Goal: Task Accomplishment & Management: Complete application form

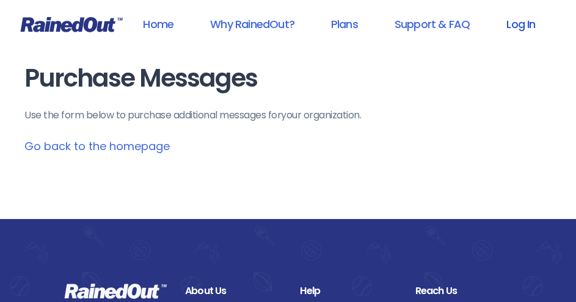
click at [531, 23] on link "Log In" at bounding box center [520, 23] width 60 height 27
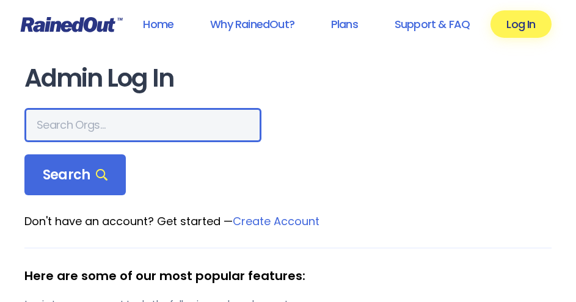
click at [108, 130] on input "text" at bounding box center [142, 125] width 237 height 34
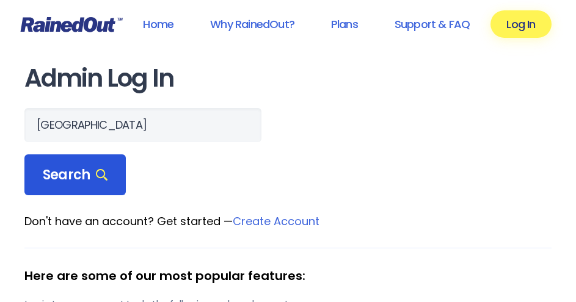
click at [96, 169] on icon at bounding box center [102, 175] width 12 height 12
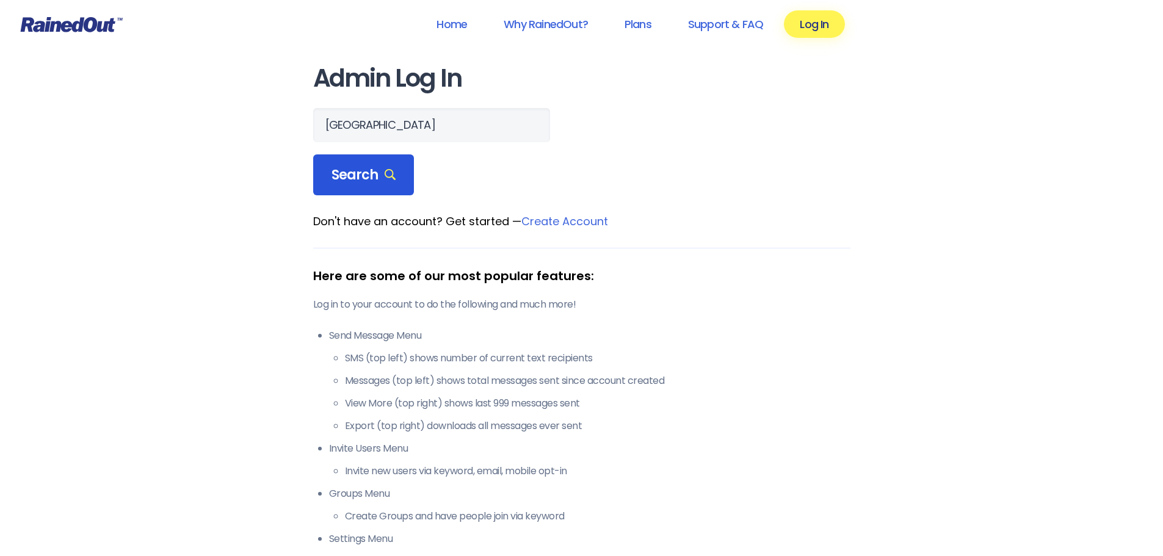
click at [364, 183] on span "Search" at bounding box center [363, 175] width 65 height 17
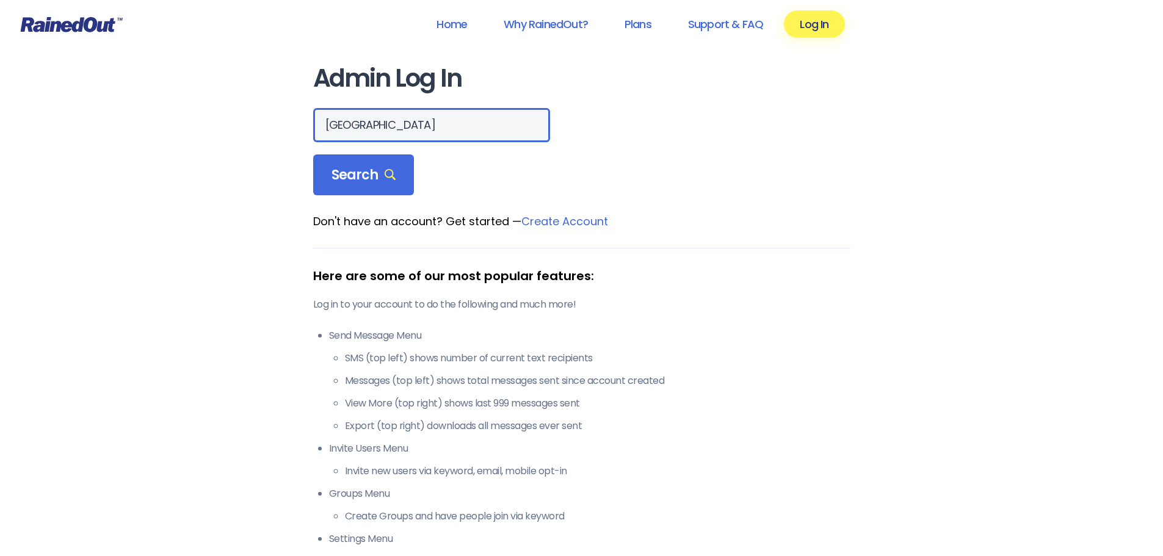
click at [416, 130] on input "[GEOGRAPHIC_DATA]" at bounding box center [431, 125] width 237 height 34
type input "N"
click at [354, 123] on input "Parksandrecathletics" at bounding box center [431, 125] width 237 height 34
click at [376, 127] on input "Parks andrecathletics" at bounding box center [431, 125] width 237 height 34
click at [397, 124] on input "Parks and recathletics" at bounding box center [431, 125] width 237 height 34
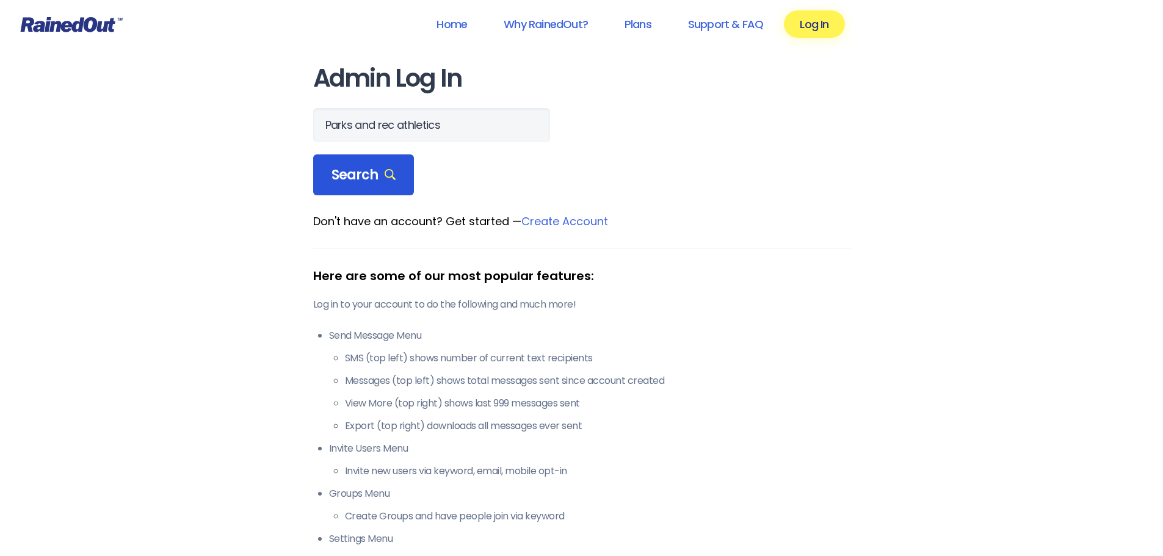
click at [381, 167] on span "Search" at bounding box center [363, 175] width 65 height 17
click at [386, 176] on icon at bounding box center [391, 175] width 12 height 12
click at [575, 26] on link "Log In" at bounding box center [814, 23] width 60 height 27
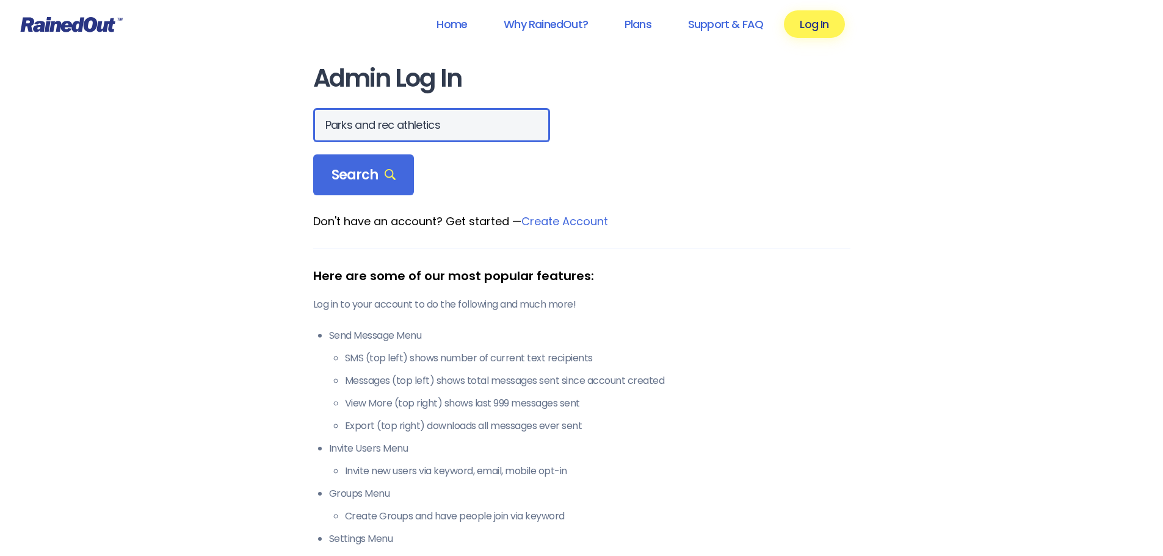
click at [332, 126] on input "Parks and rec athletics" at bounding box center [431, 125] width 237 height 34
type input "parks and rec athletics"
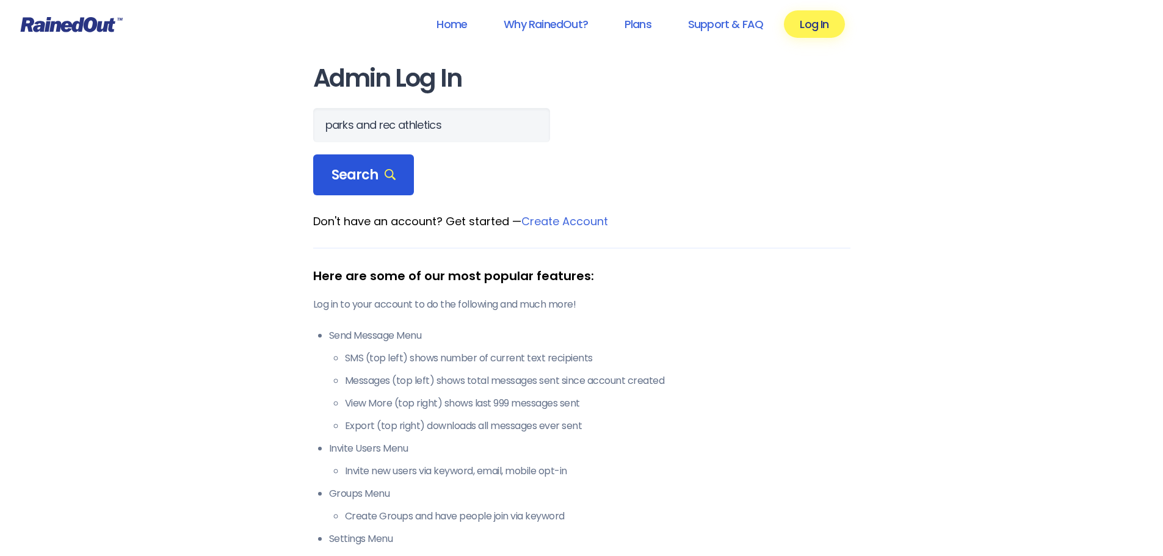
click at [355, 174] on span "Search" at bounding box center [363, 175] width 65 height 17
click at [355, 173] on span "Search" at bounding box center [363, 175] width 65 height 17
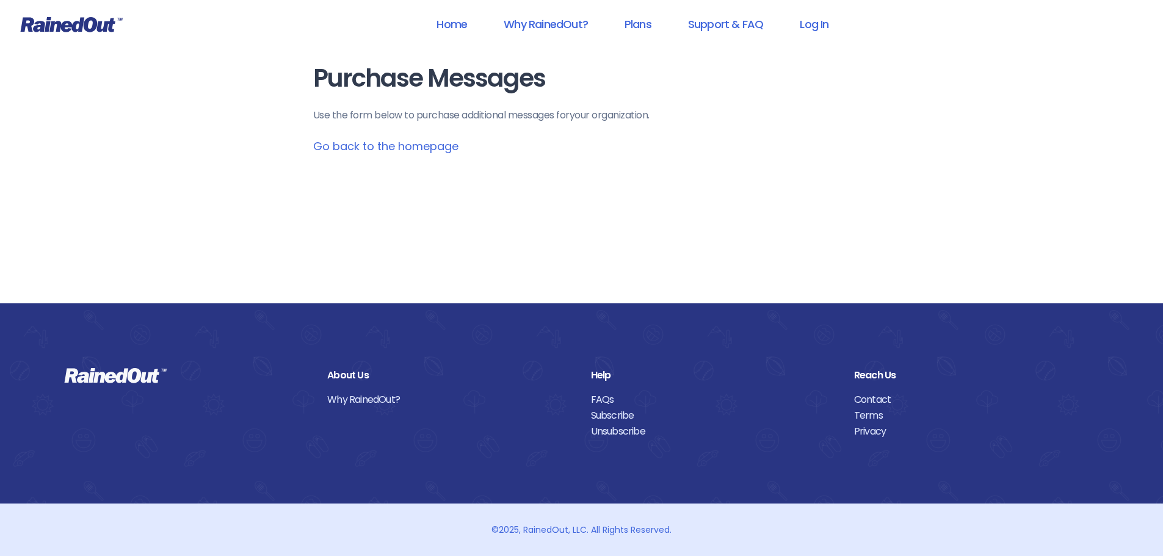
click at [393, 152] on link "Go back to the homepage" at bounding box center [385, 146] width 145 height 15
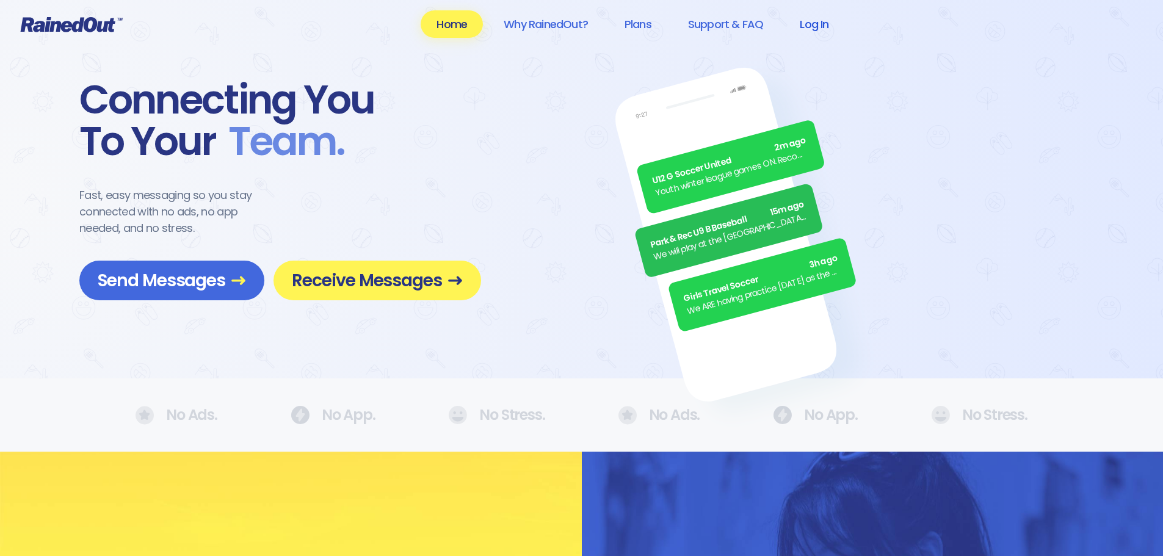
click at [575, 28] on link "Log In" at bounding box center [814, 23] width 60 height 27
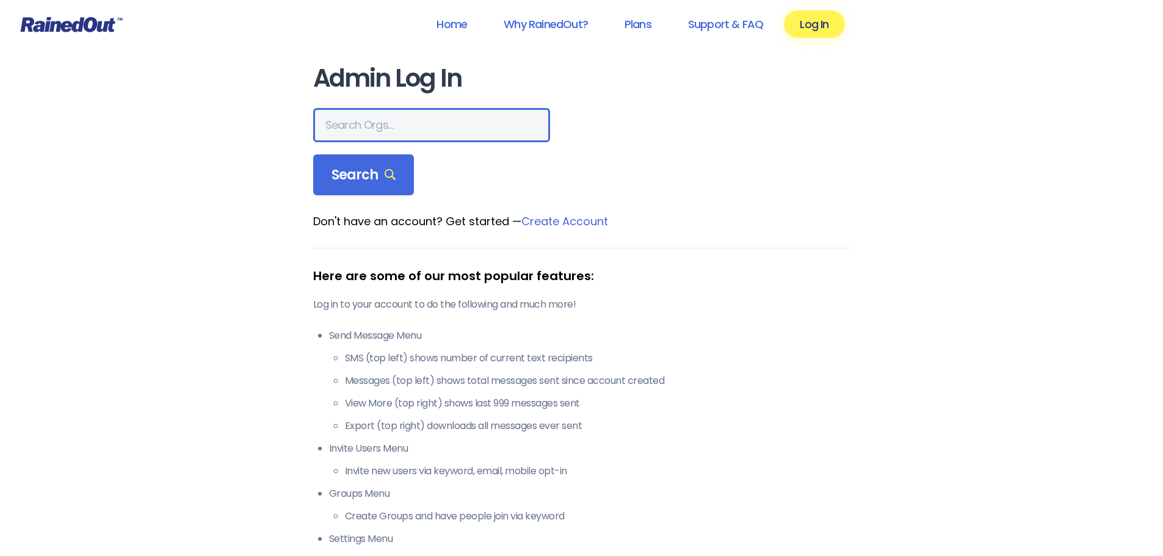
click at [382, 122] on input "text" at bounding box center [431, 125] width 237 height 34
type input "P"
type input "parksandrecathletics"
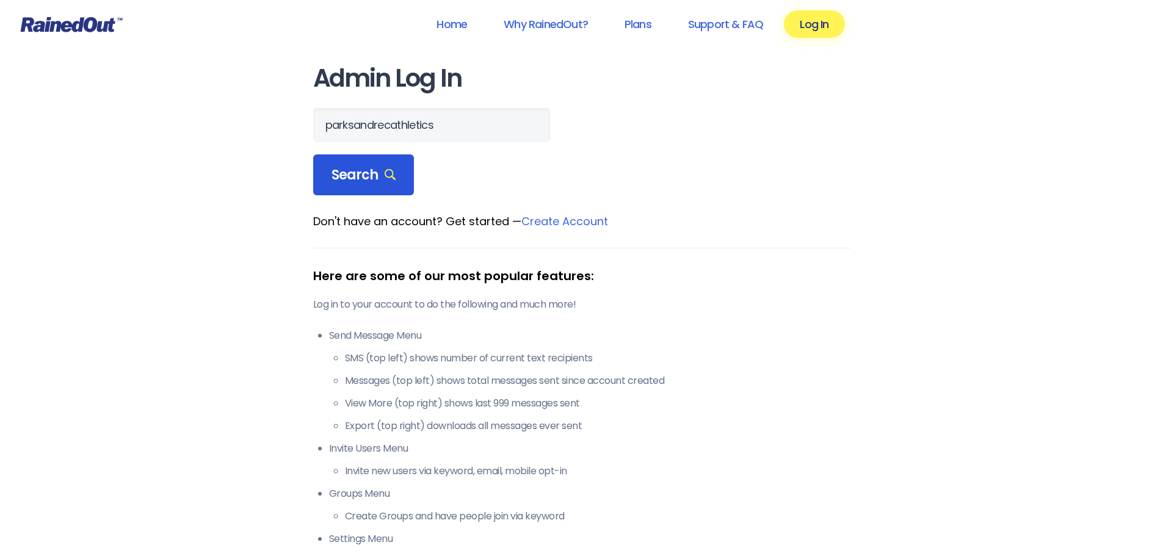
click at [374, 180] on span "Search" at bounding box center [363, 175] width 65 height 17
click at [385, 172] on icon at bounding box center [391, 175] width 12 height 12
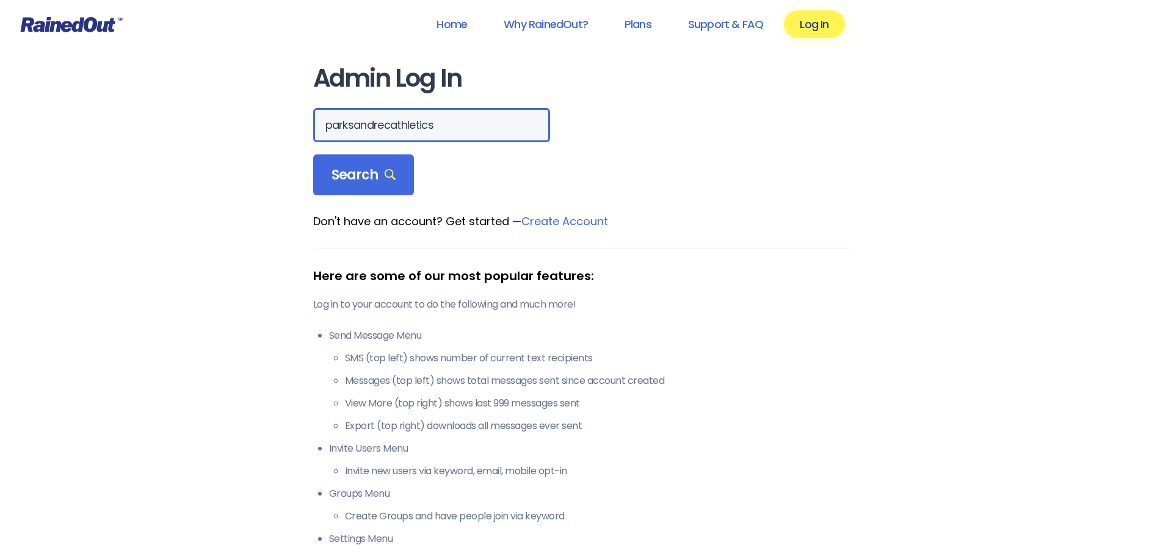
drag, startPoint x: 449, startPoint y: 124, endPoint x: 71, endPoint y: 136, distance: 377.4
click at [71, 136] on div "Home Why RainedOut? Plans Support & FAQ Log In Admin Log In parksandrecathletic…" at bounding box center [581, 482] width 1163 height 964
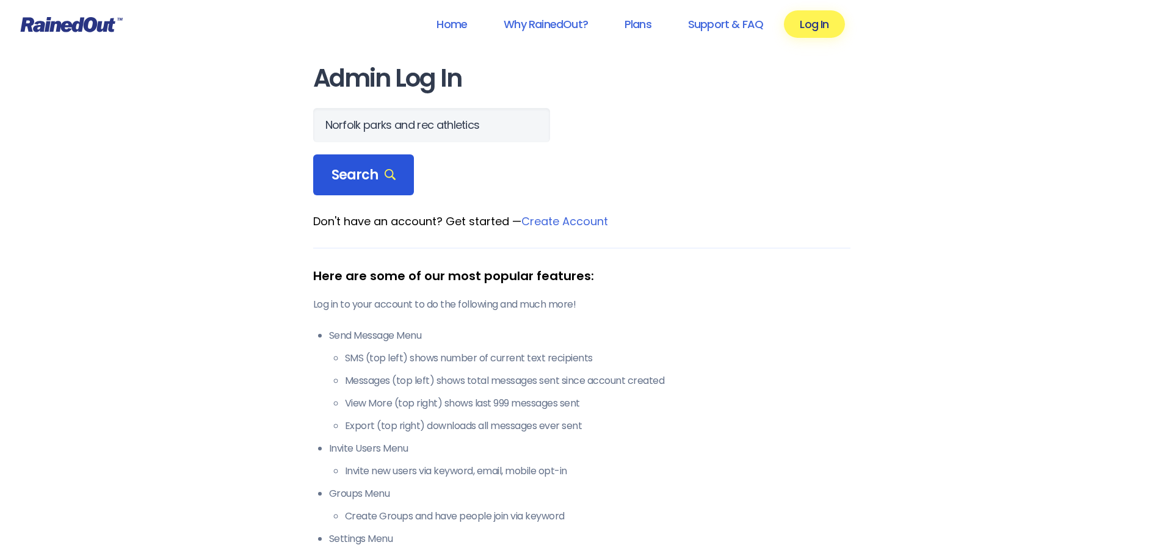
click at [385, 176] on icon at bounding box center [391, 175] width 12 height 12
click at [385, 174] on icon at bounding box center [391, 175] width 12 height 12
click at [391, 177] on icon at bounding box center [391, 175] width 12 height 12
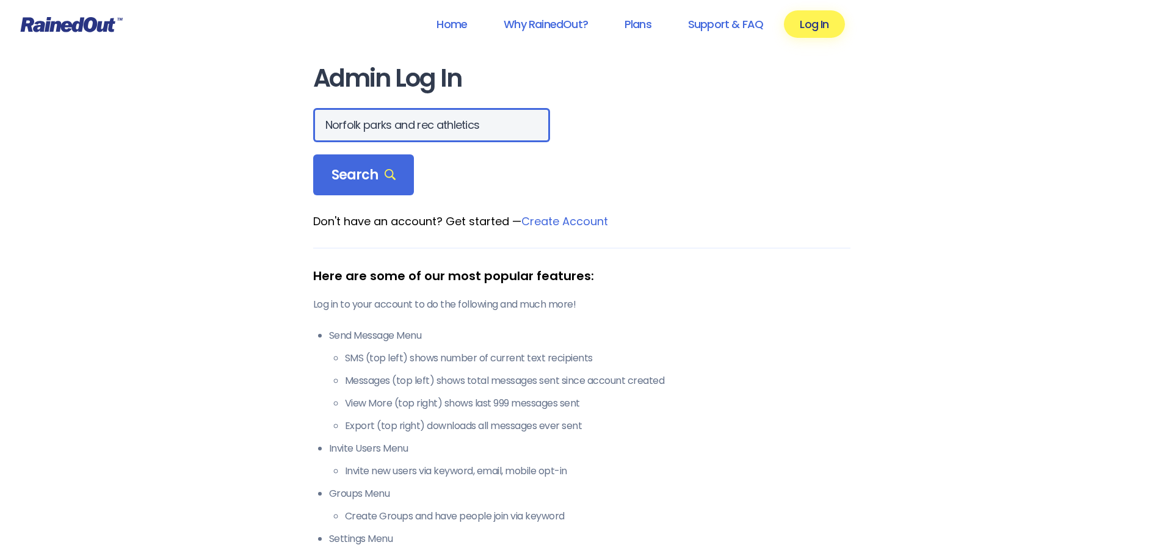
drag, startPoint x: 466, startPoint y: 128, endPoint x: 206, endPoint y: 157, distance: 261.1
click at [228, 157] on div "Home Why RainedOut? Plans Support & FAQ Log In Admin Log In Norfolk parks and r…" at bounding box center [581, 482] width 1163 height 964
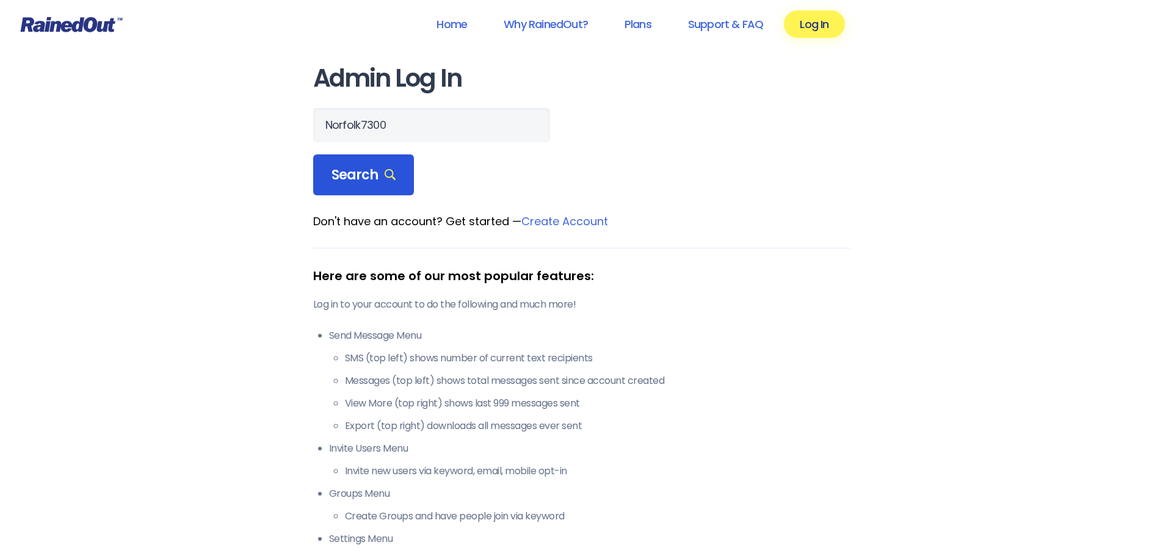
drag, startPoint x: 377, startPoint y: 175, endPoint x: 373, endPoint y: 181, distance: 7.1
click at [373, 181] on span "Search" at bounding box center [363, 175] width 65 height 17
click at [369, 178] on span "Search" at bounding box center [363, 175] width 65 height 17
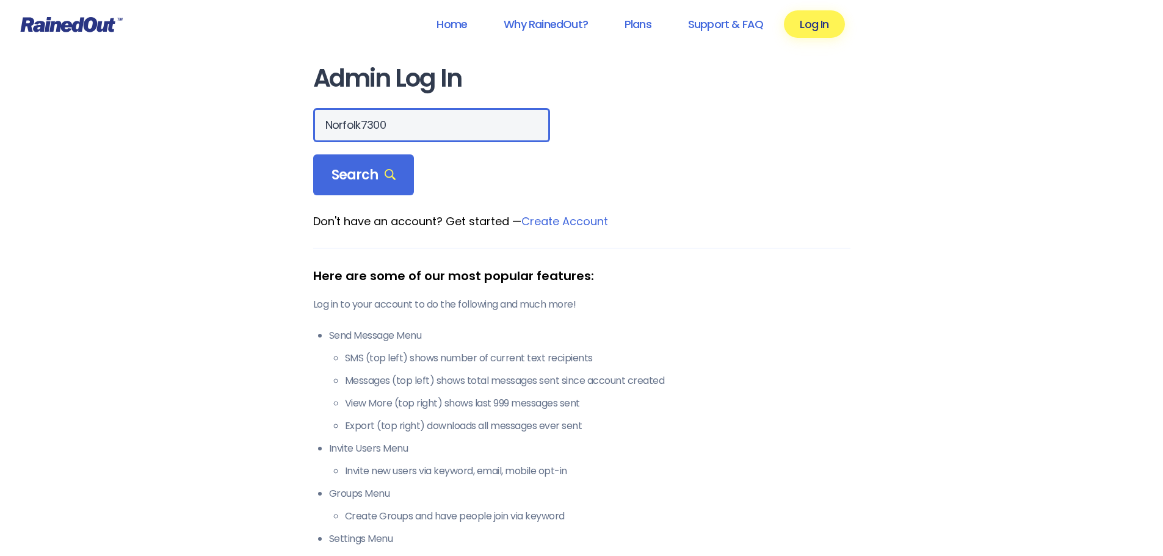
click at [403, 130] on input "Norfolk7300" at bounding box center [431, 125] width 237 height 34
type input "N"
type input "parks and rec athletics"
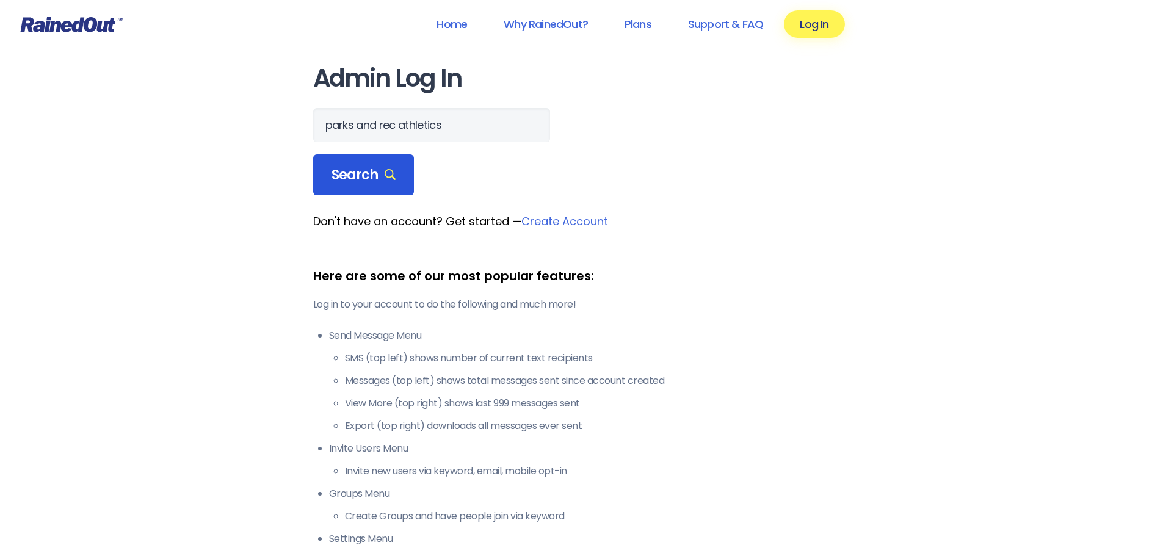
click at [375, 177] on span "Search" at bounding box center [363, 175] width 65 height 17
click at [374, 175] on span "Search" at bounding box center [363, 175] width 65 height 17
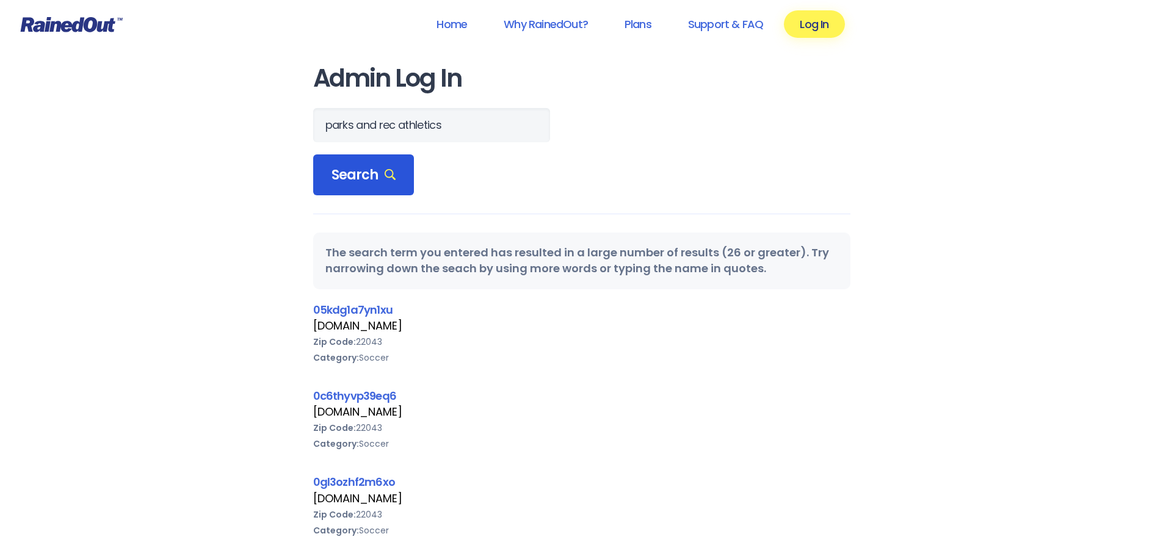
click at [374, 175] on span "Search" at bounding box center [363, 175] width 65 height 17
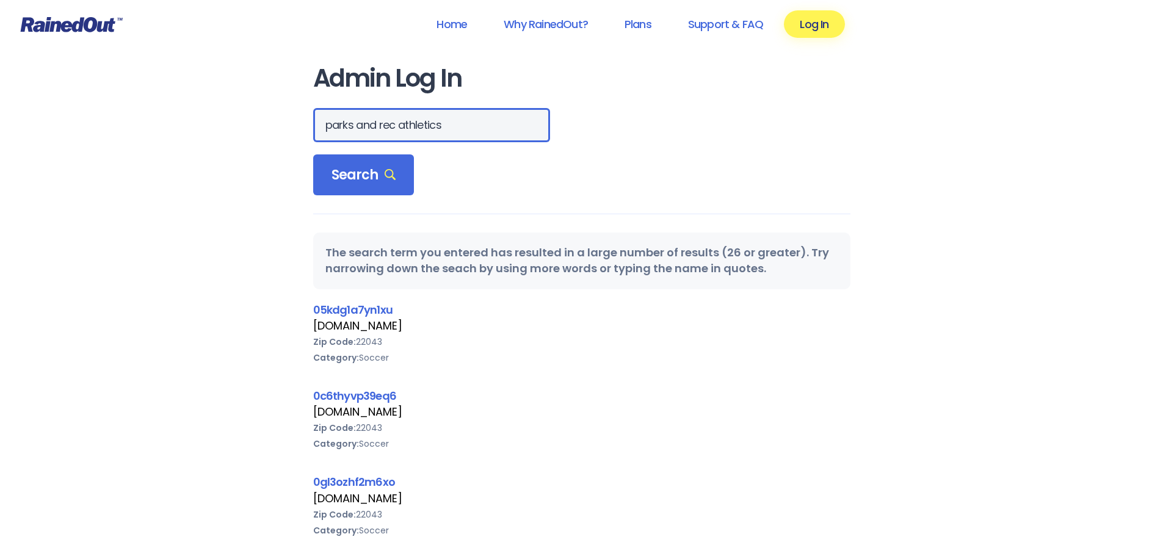
drag, startPoint x: 458, startPoint y: 121, endPoint x: 313, endPoint y: 118, distance: 145.9
type input "norfolk"
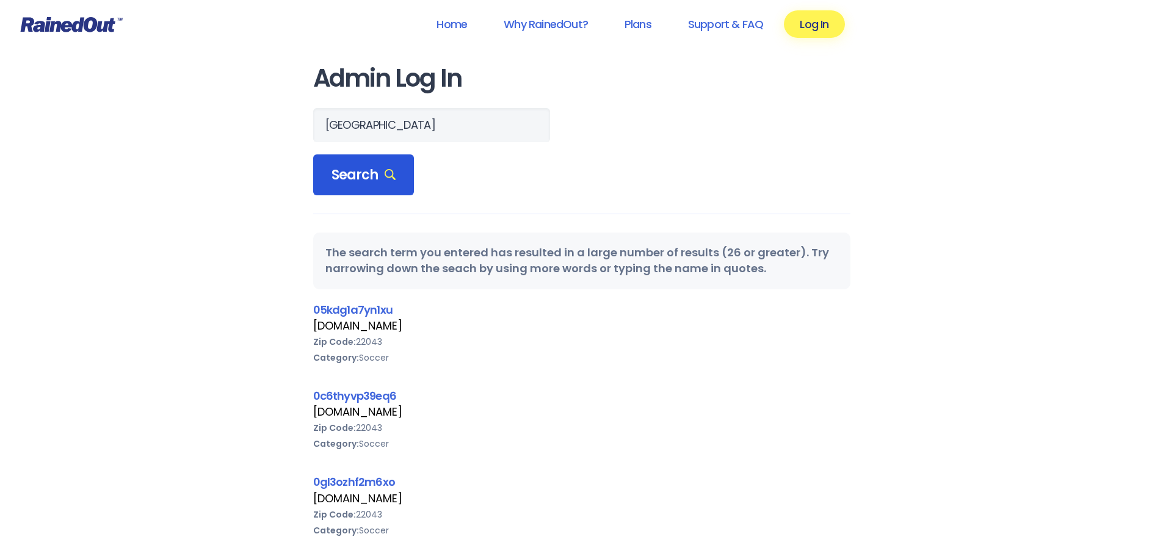
click at [381, 182] on span "Search" at bounding box center [363, 175] width 65 height 17
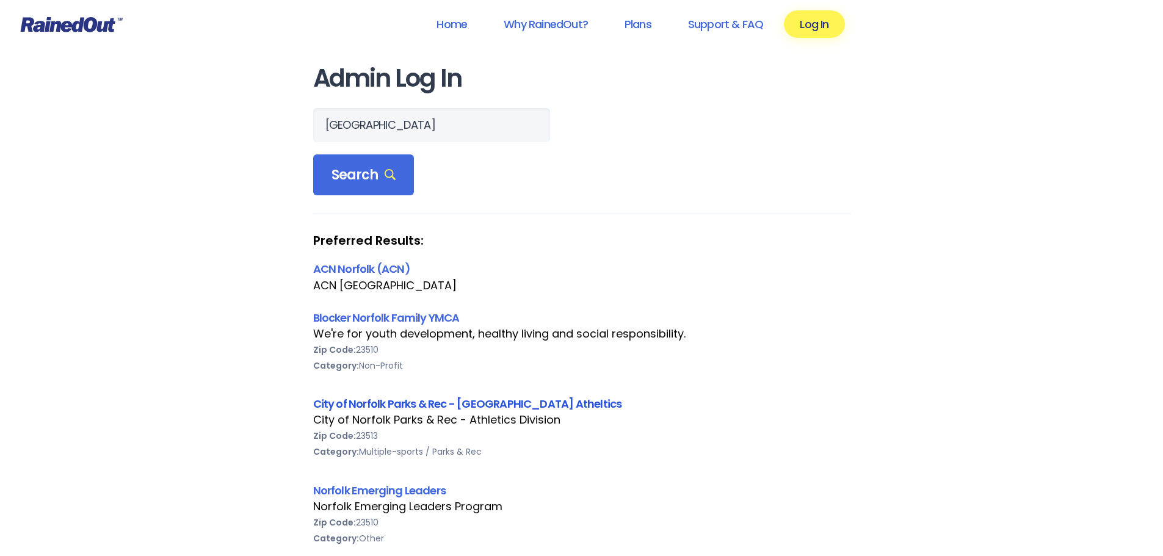
click at [455, 302] on link "City of Norfolk Parks & Rec - Norfolk Atheltics" at bounding box center [467, 403] width 309 height 15
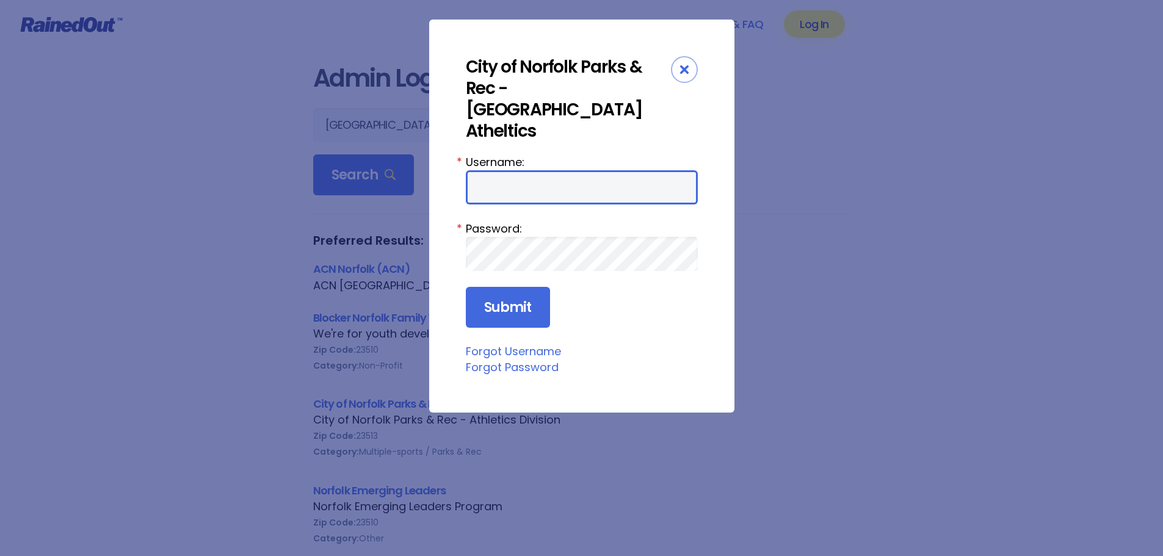
click at [534, 170] on input "Username:" at bounding box center [582, 187] width 232 height 34
type input "parks and rec athletics"
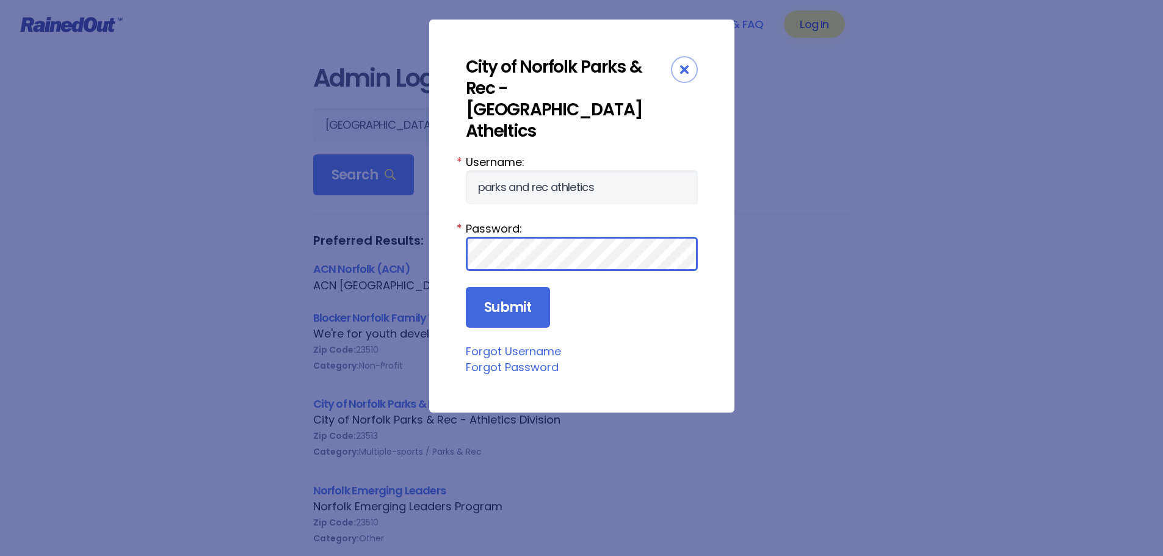
click at [466, 287] on input "Submit" at bounding box center [508, 308] width 84 height 42
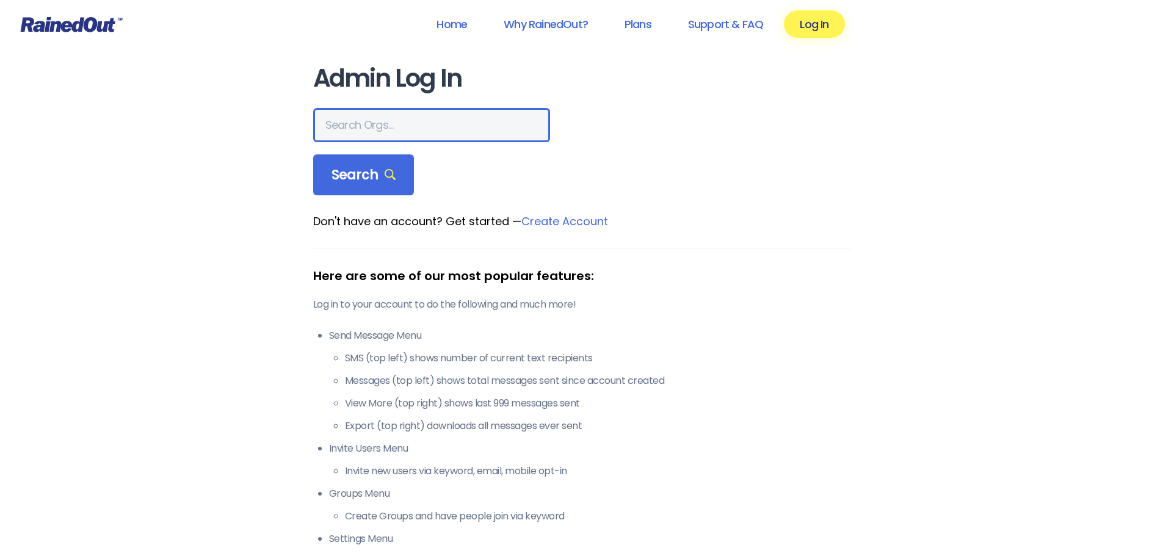
click at [419, 110] on input "text" at bounding box center [431, 125] width 237 height 34
type input "[GEOGRAPHIC_DATA]"
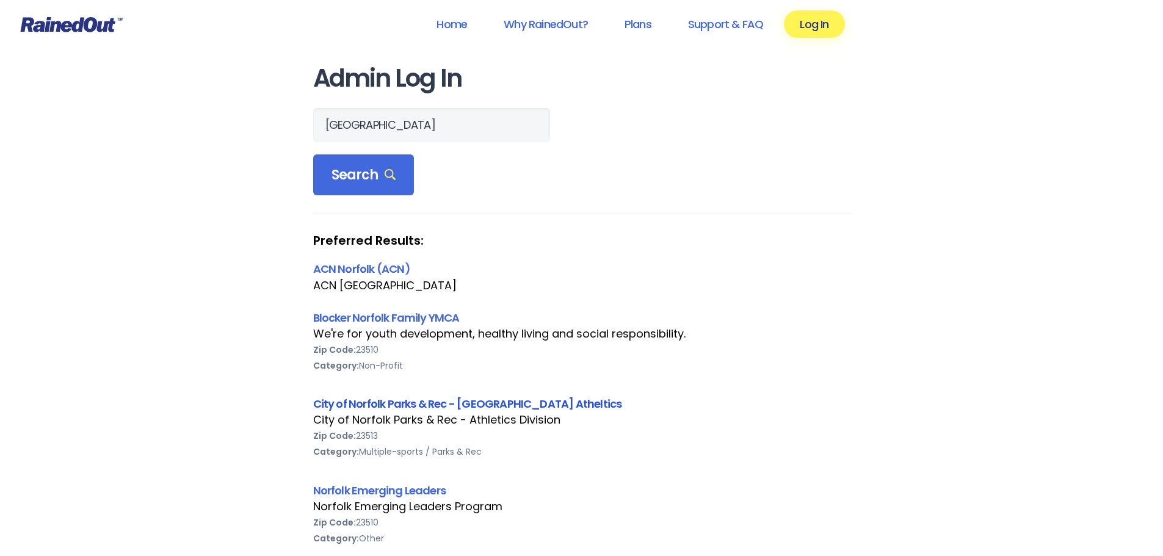
click at [445, 401] on link "City of Norfolk Parks & Rec - [GEOGRAPHIC_DATA] Atheltics" at bounding box center [467, 403] width 309 height 15
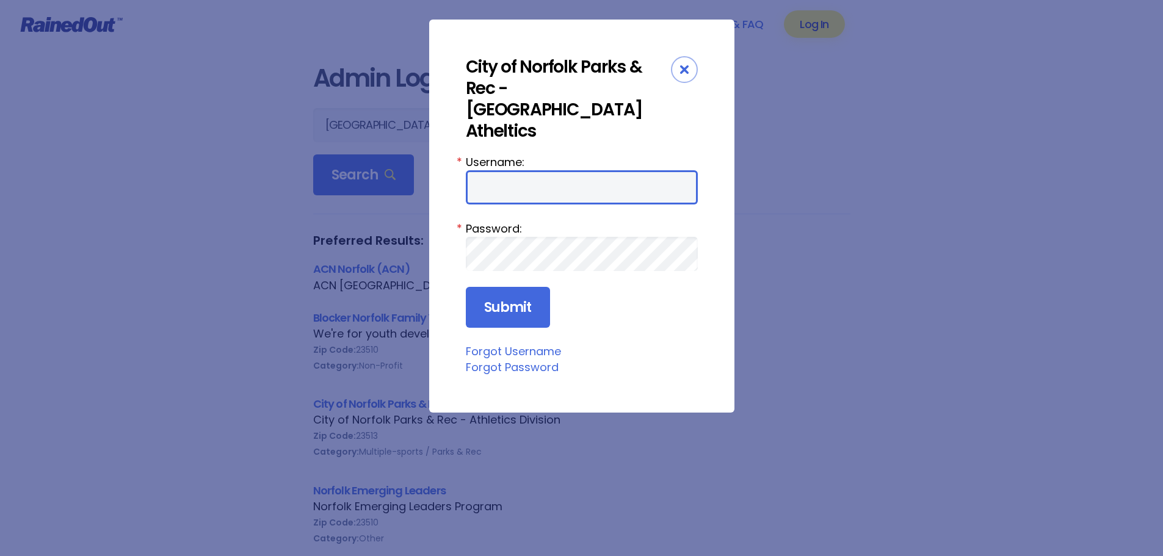
click at [575, 170] on input "Username:" at bounding box center [582, 187] width 232 height 34
type input "parksandrecathletics"
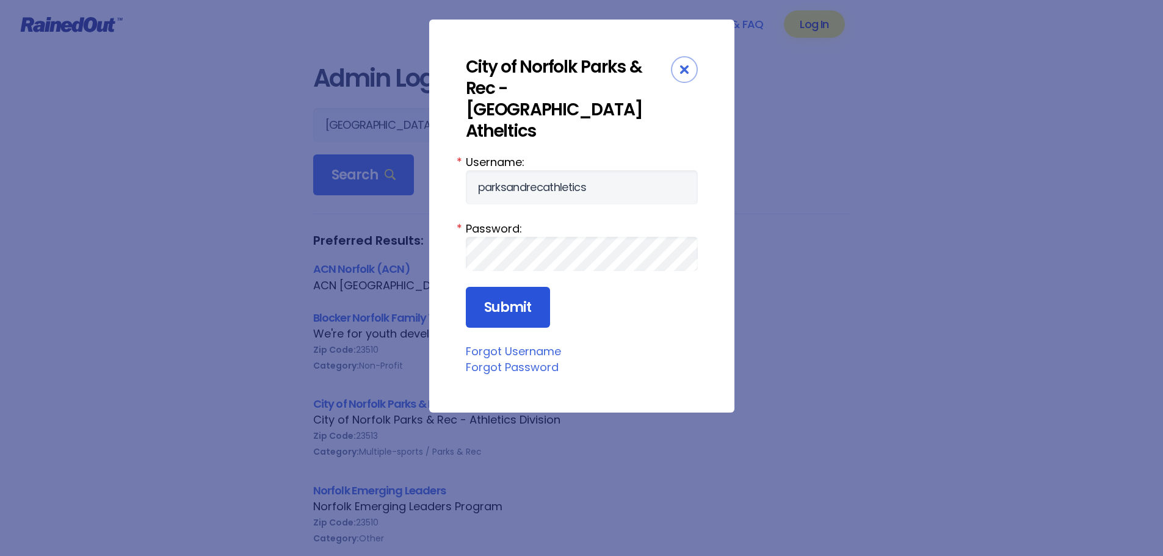
click at [497, 287] on input "Submit" at bounding box center [508, 308] width 84 height 42
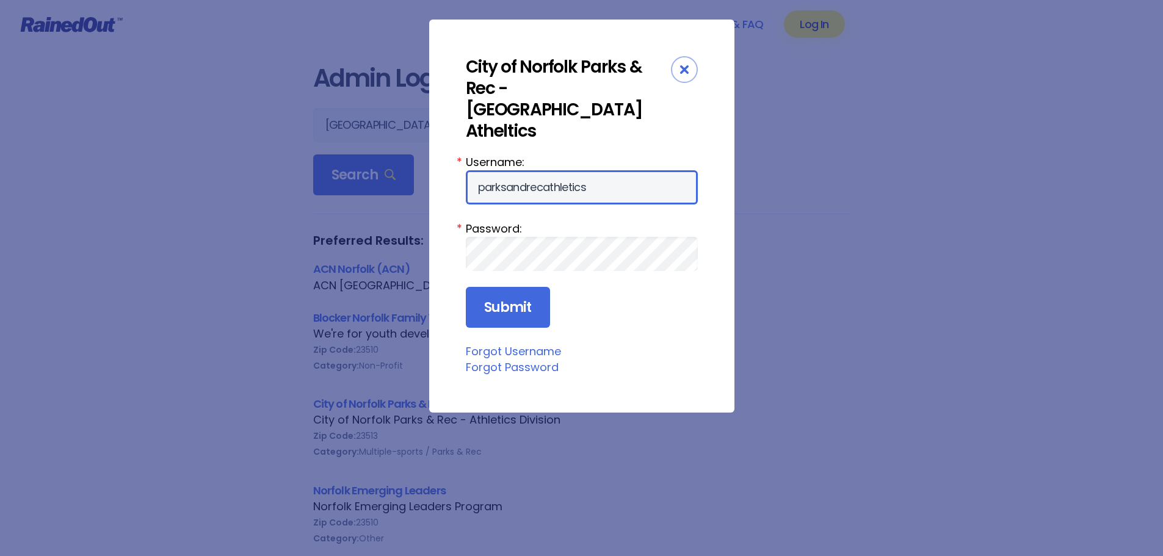
drag, startPoint x: 541, startPoint y: 146, endPoint x: 220, endPoint y: 107, distance: 323.4
click at [223, 109] on div "City of Norfolk Parks & Rec - Norfolk Atheltics Username: parksandrecathletics …" at bounding box center [581, 278] width 1163 height 556
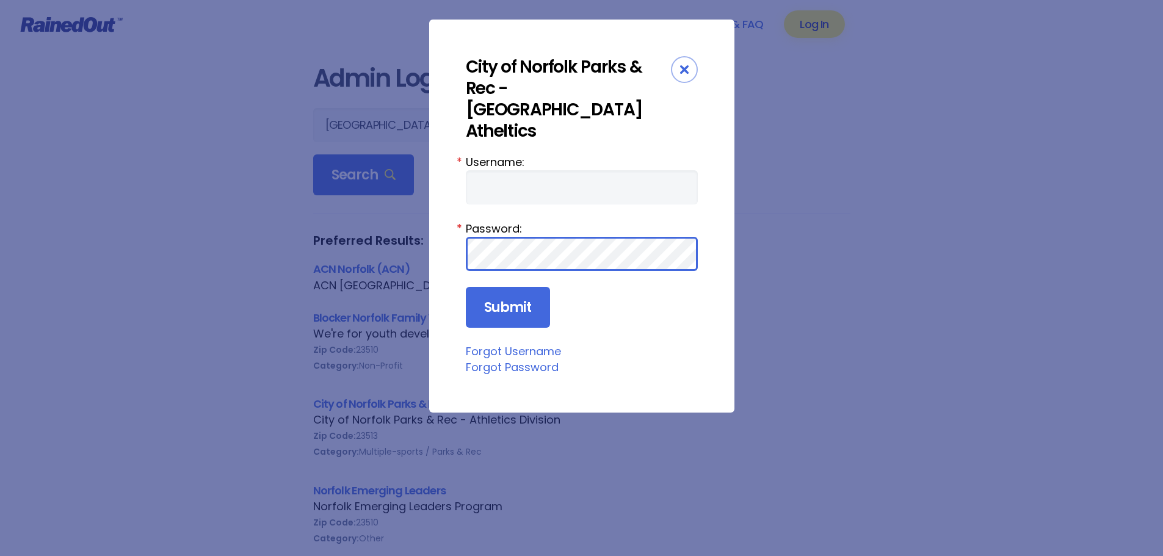
click at [325, 206] on div "City of Norfolk Parks & Rec - Norfolk Atheltics Username: * Password: * Submit …" at bounding box center [581, 278] width 1163 height 556
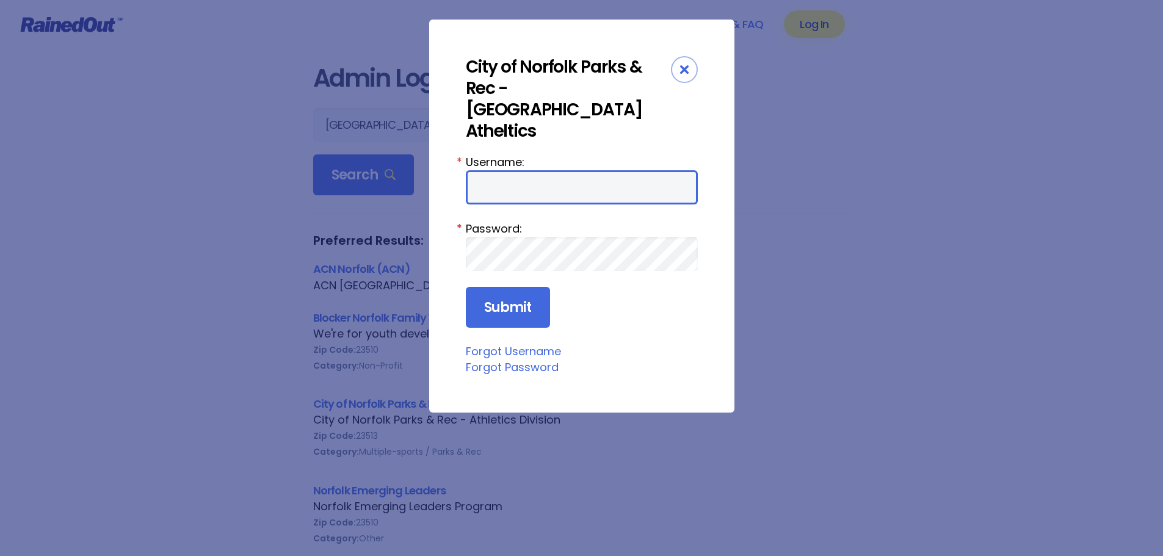
click at [535, 170] on input "Username:" at bounding box center [582, 187] width 232 height 34
type input "Parks and rec athletics"
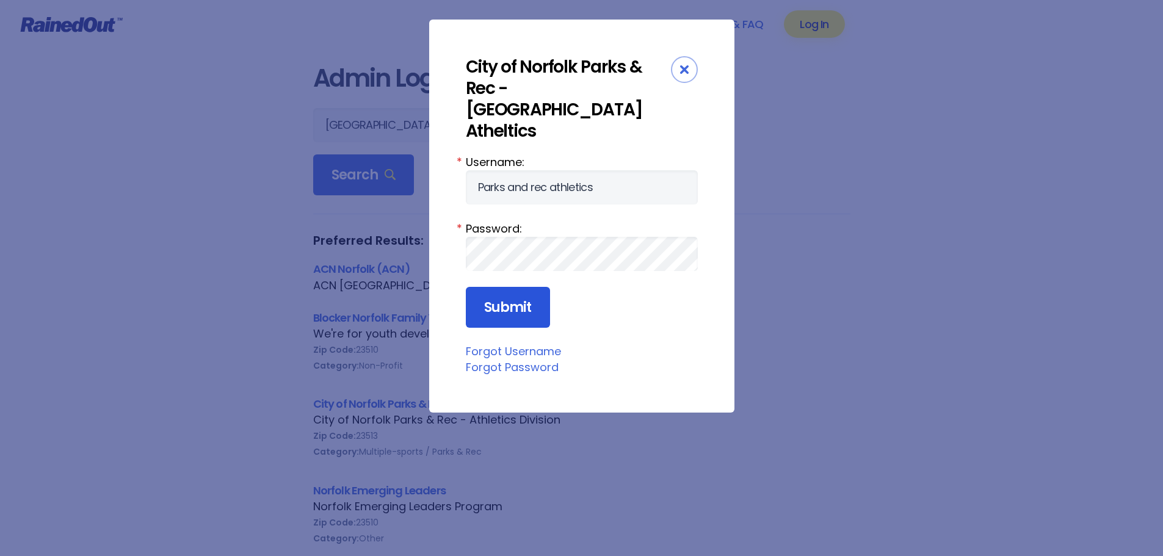
click at [530, 287] on input "Submit" at bounding box center [508, 308] width 84 height 42
click at [524, 287] on input "Submit" at bounding box center [508, 308] width 84 height 42
click at [683, 73] on icon "Close" at bounding box center [684, 69] width 9 height 9
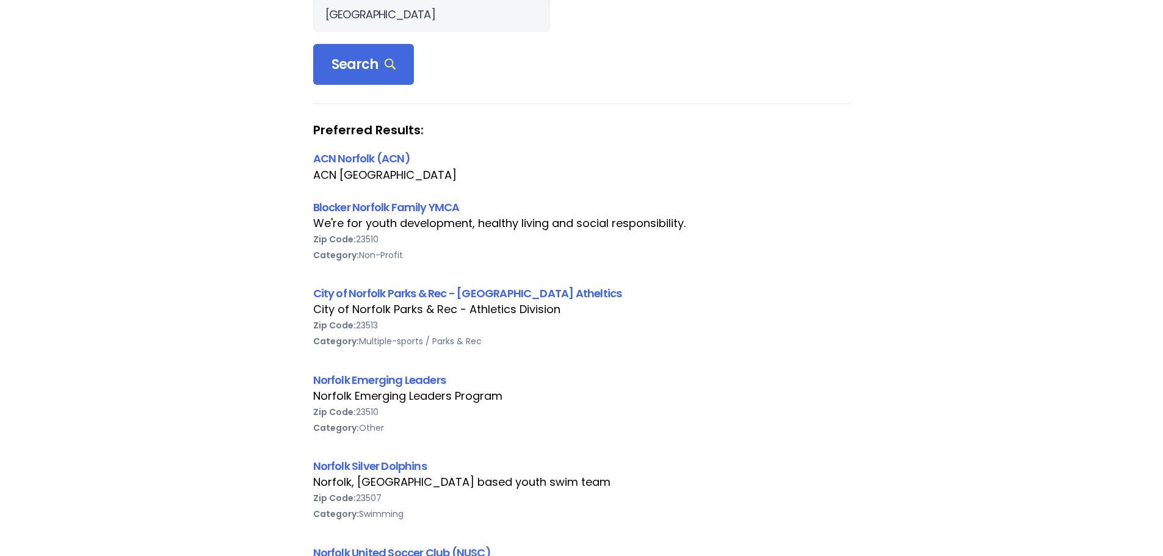
scroll to position [122, 0]
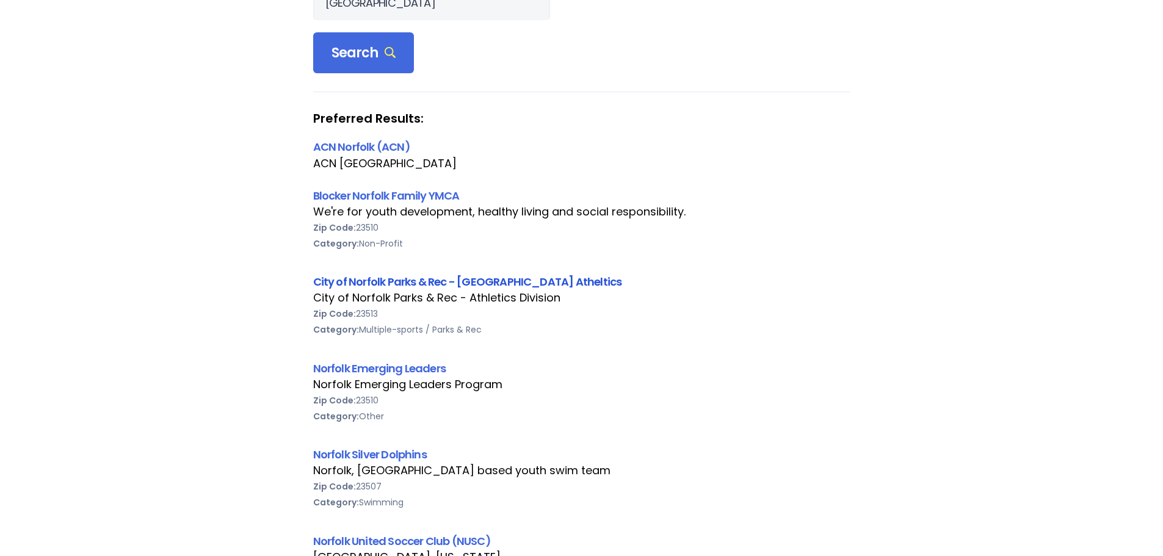
click at [443, 283] on link "City of Norfolk Parks & Rec - [GEOGRAPHIC_DATA] Atheltics" at bounding box center [467, 281] width 309 height 15
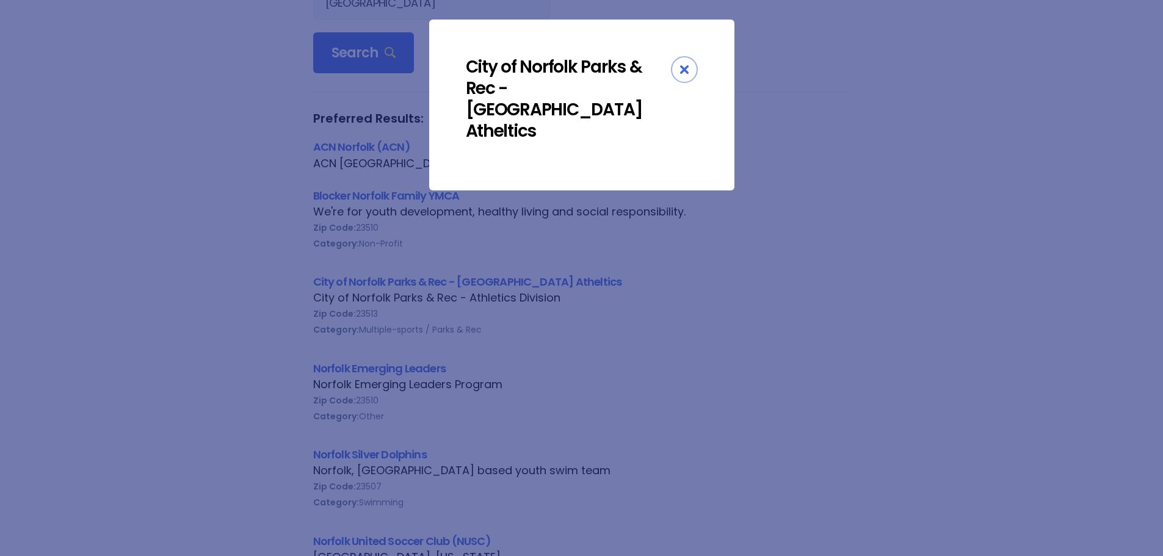
click at [693, 71] on div "Close" at bounding box center [684, 69] width 27 height 27
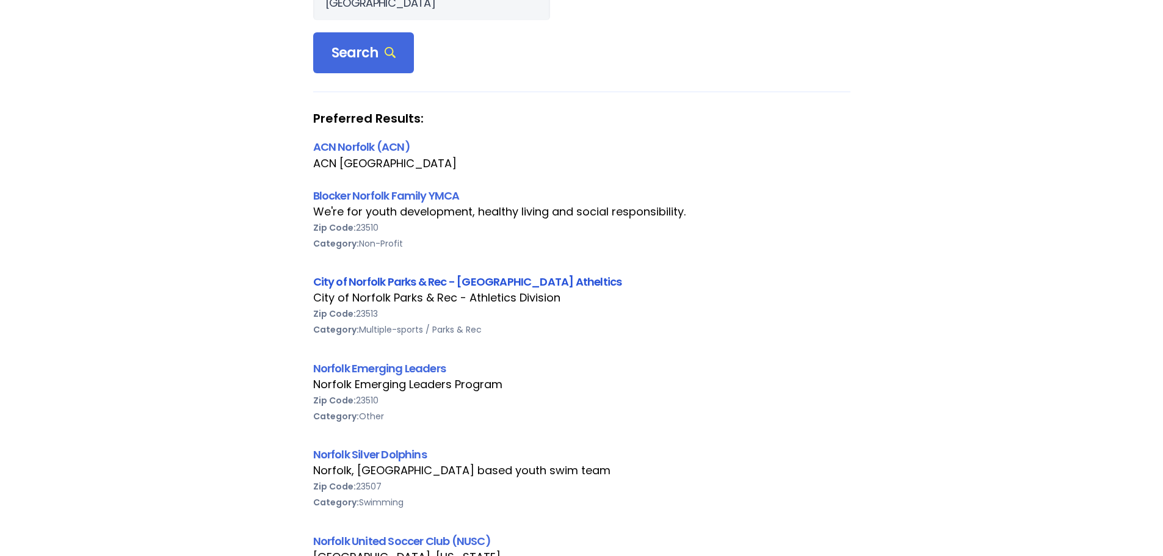
click at [508, 280] on link "City of Norfolk Parks & Rec - Norfolk Atheltics" at bounding box center [467, 281] width 309 height 15
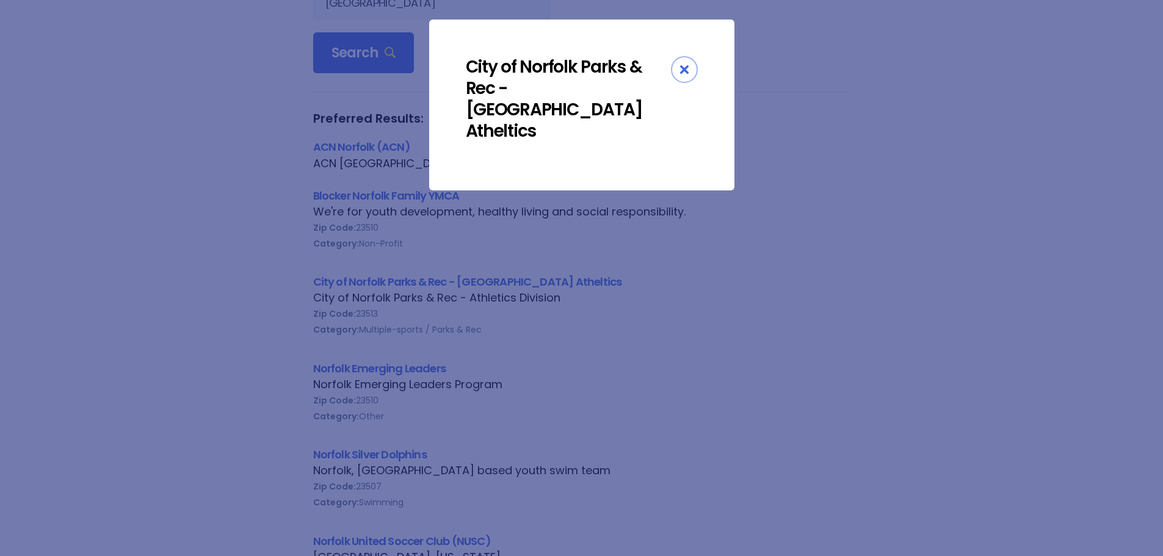
click at [685, 71] on icon "Close" at bounding box center [684, 69] width 9 height 9
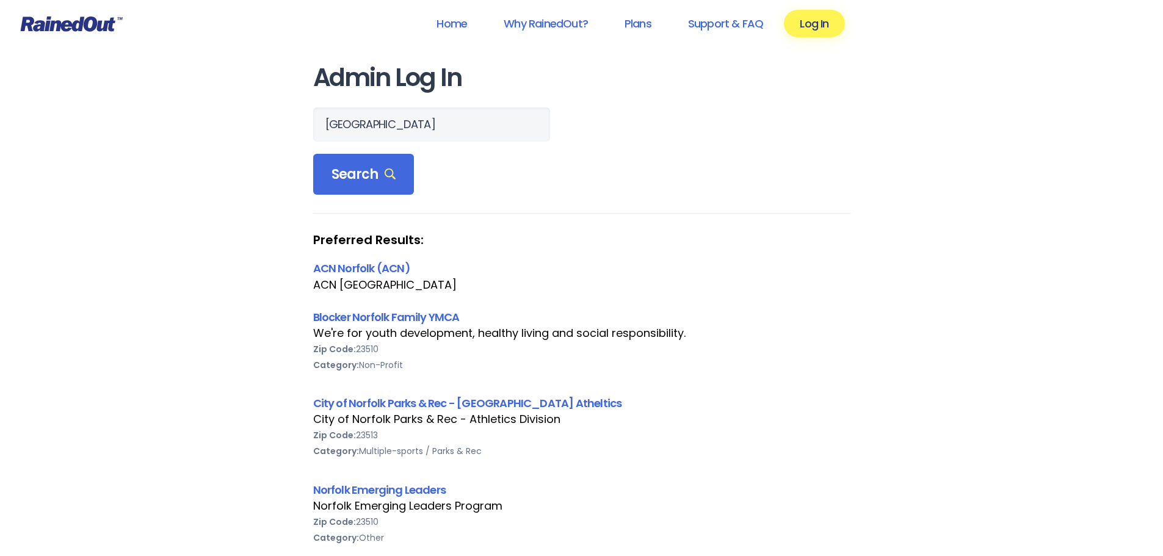
scroll to position [0, 0]
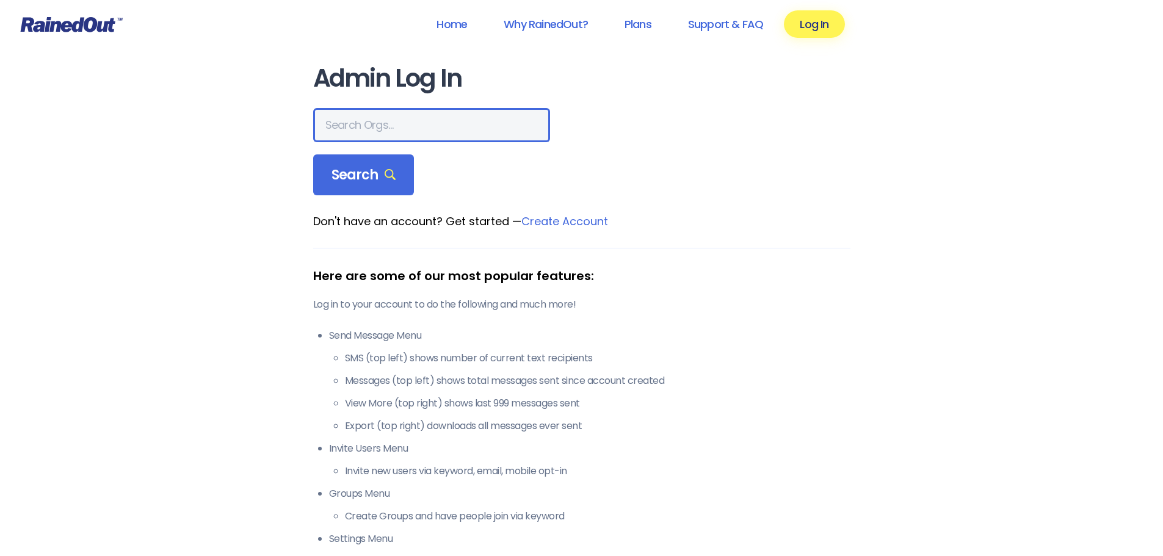
click at [367, 125] on input "text" at bounding box center [431, 125] width 237 height 34
type input "n"
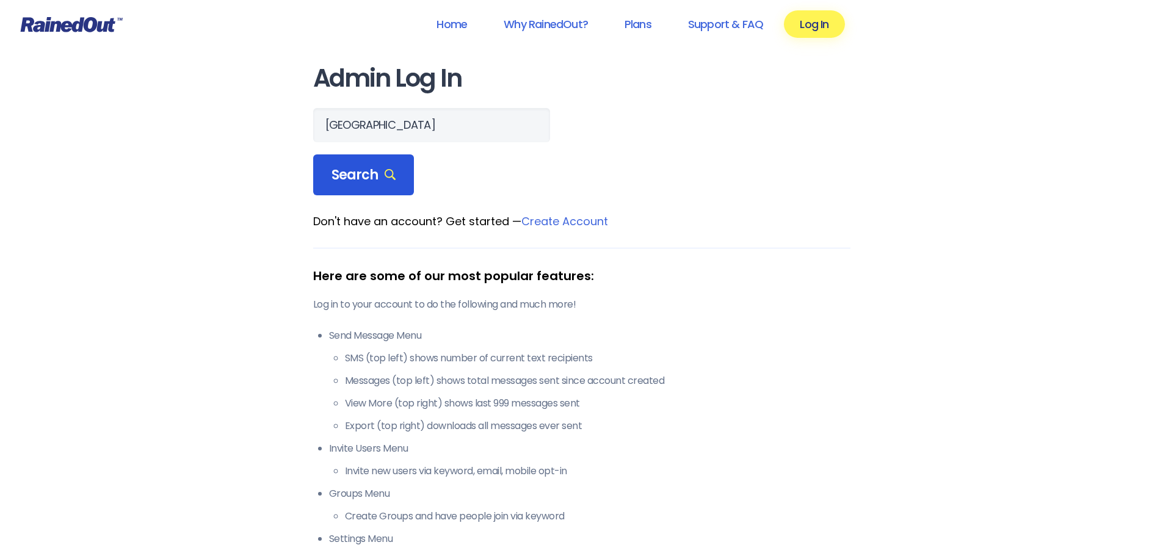
click at [369, 182] on span "Search" at bounding box center [363, 175] width 65 height 17
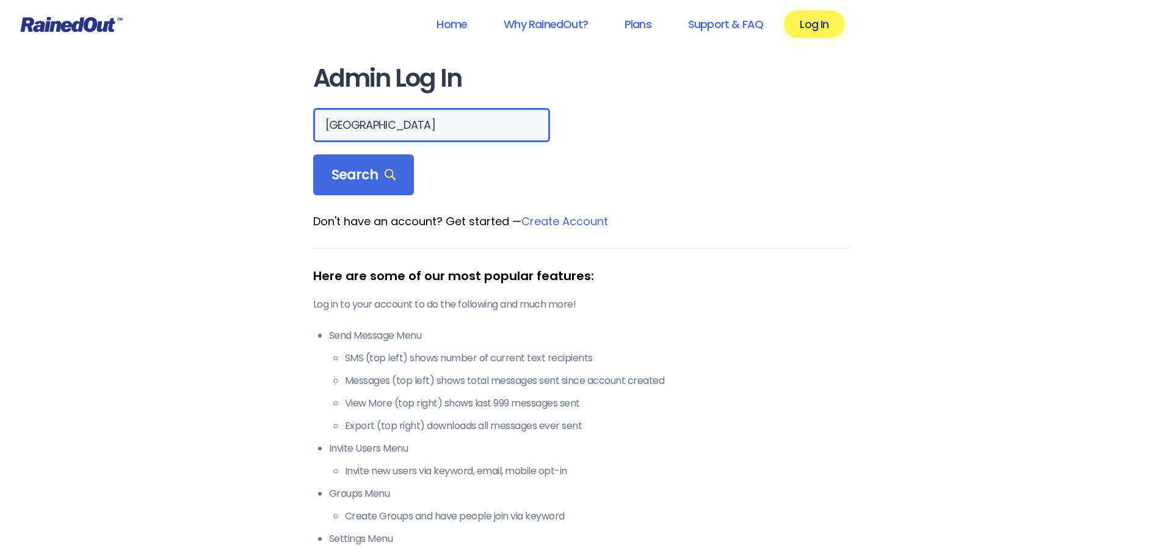
click at [430, 129] on input "[GEOGRAPHIC_DATA]" at bounding box center [431, 125] width 237 height 34
type input "[GEOGRAPHIC_DATA]"
click at [454, 118] on input "text" at bounding box center [431, 125] width 237 height 34
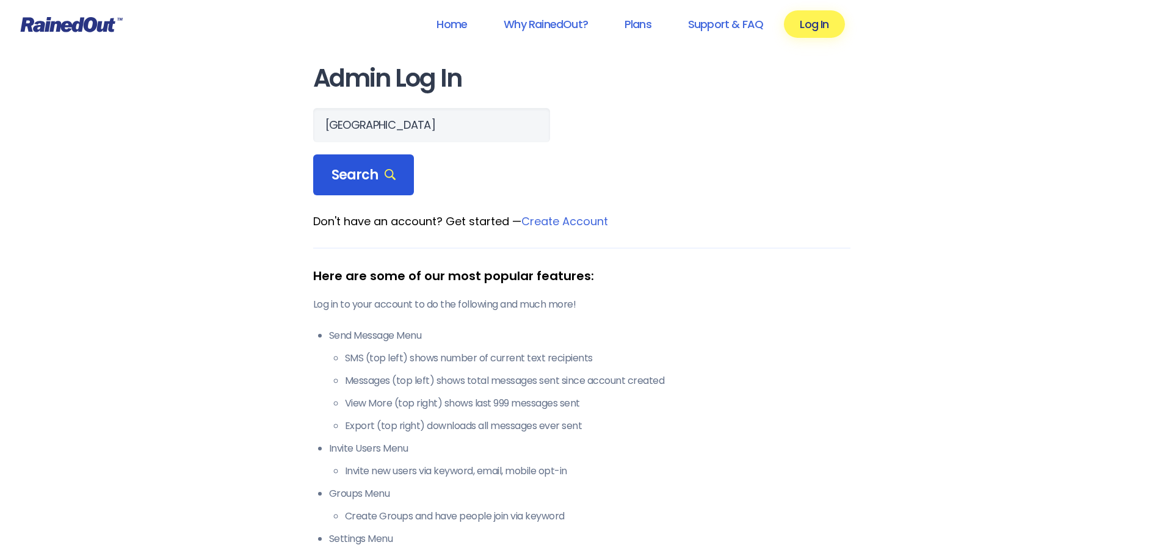
click at [369, 162] on div "Search" at bounding box center [363, 175] width 101 height 42
click at [364, 179] on span "Search" at bounding box center [363, 175] width 65 height 17
click at [371, 183] on span "Search" at bounding box center [363, 175] width 65 height 17
click at [372, 186] on div "Search" at bounding box center [363, 175] width 101 height 42
click at [375, 183] on span "Search" at bounding box center [363, 175] width 65 height 17
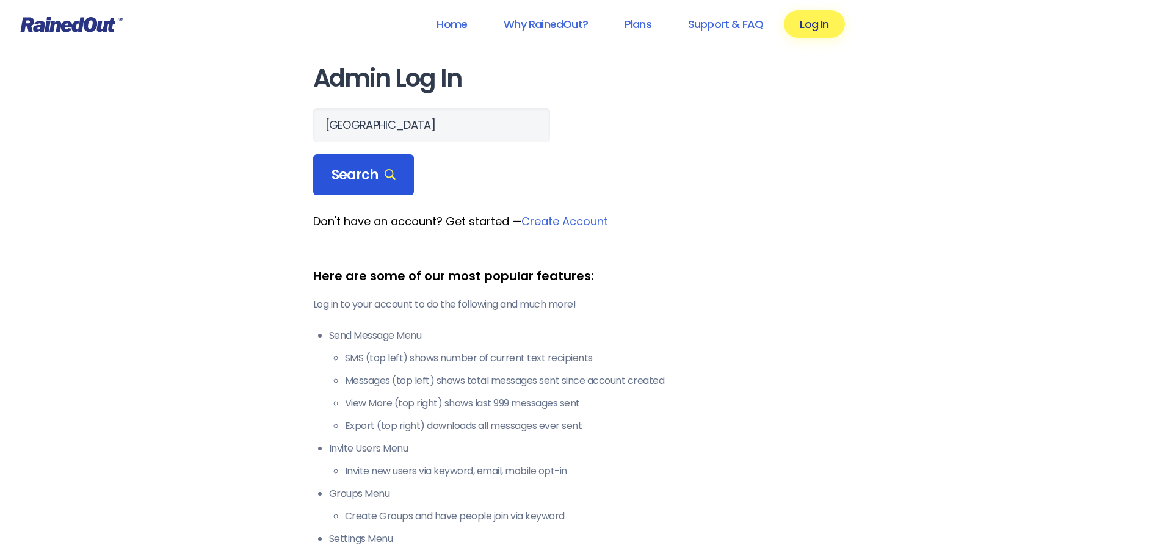
click at [375, 183] on span "Search" at bounding box center [363, 175] width 65 height 17
click at [377, 178] on span "Search" at bounding box center [363, 175] width 65 height 17
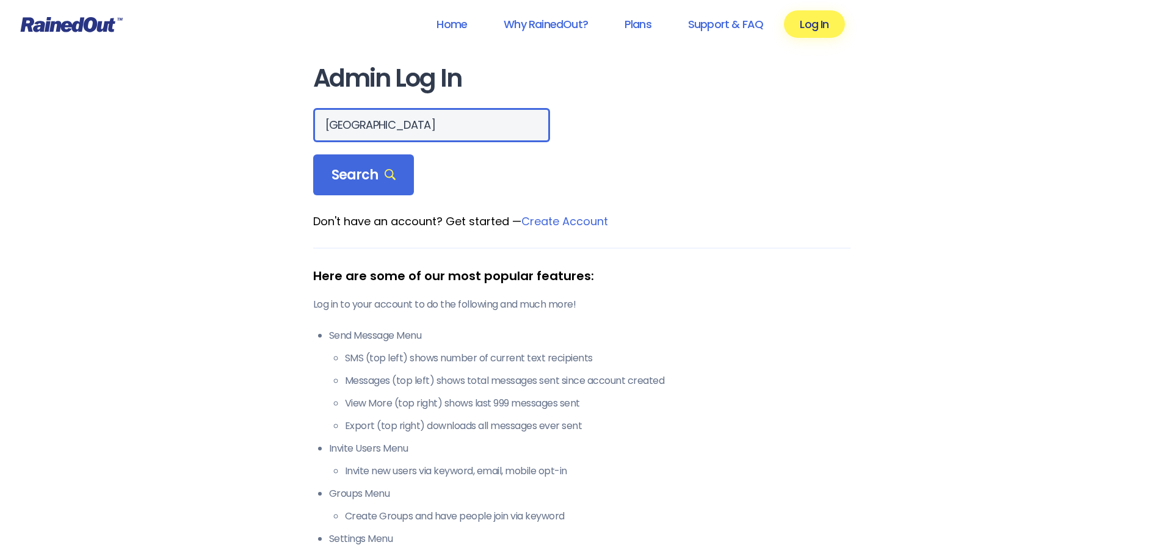
click at [408, 134] on input "[GEOGRAPHIC_DATA]" at bounding box center [431, 125] width 237 height 34
type input "N"
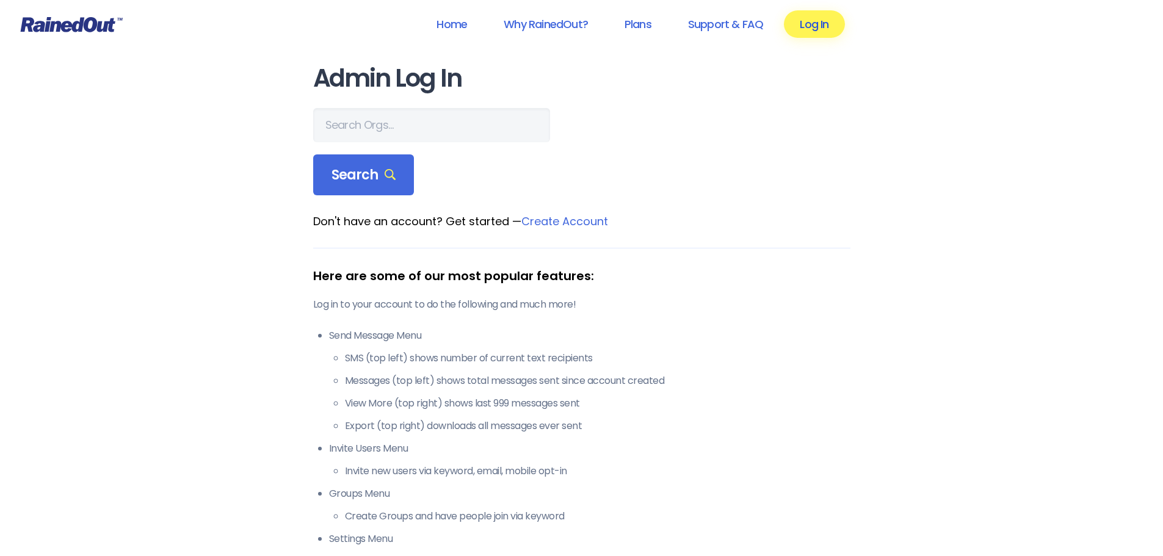
click at [813, 23] on link "Log In" at bounding box center [814, 23] width 60 height 27
click at [417, 134] on input "text" at bounding box center [431, 125] width 237 height 34
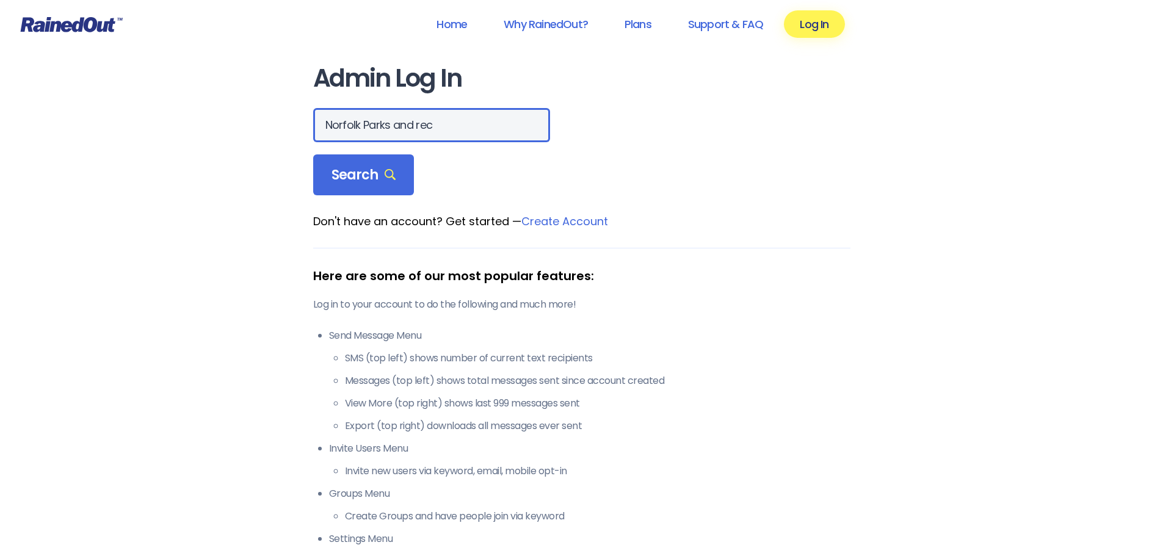
type input "Norfolk Parks and rec"
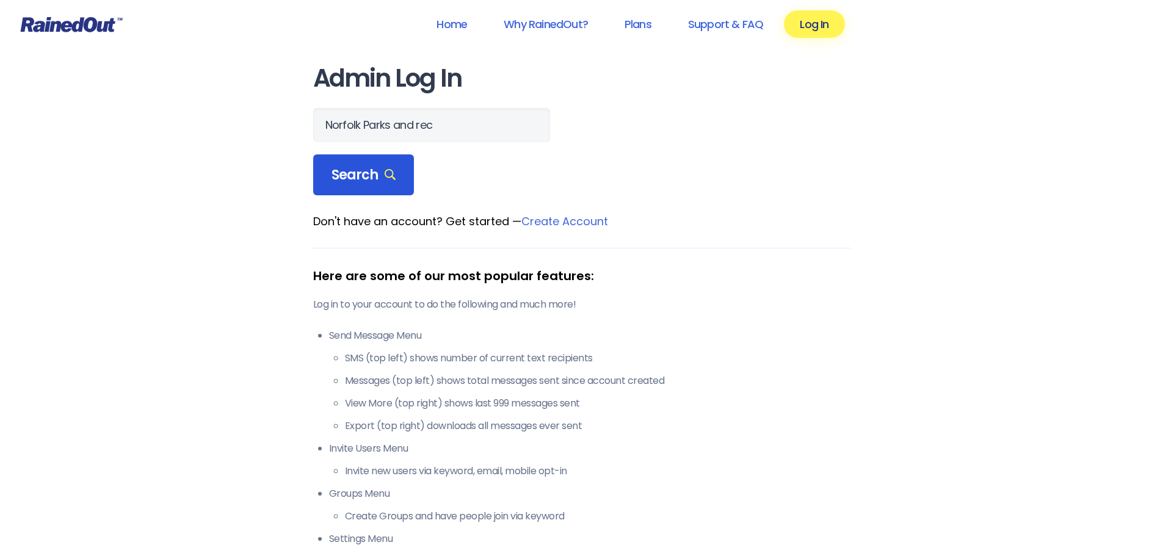
click at [367, 176] on span "Search" at bounding box center [363, 175] width 65 height 17
click at [369, 176] on span "Search" at bounding box center [363, 175] width 65 height 17
